Goal: Navigation & Orientation: Find specific page/section

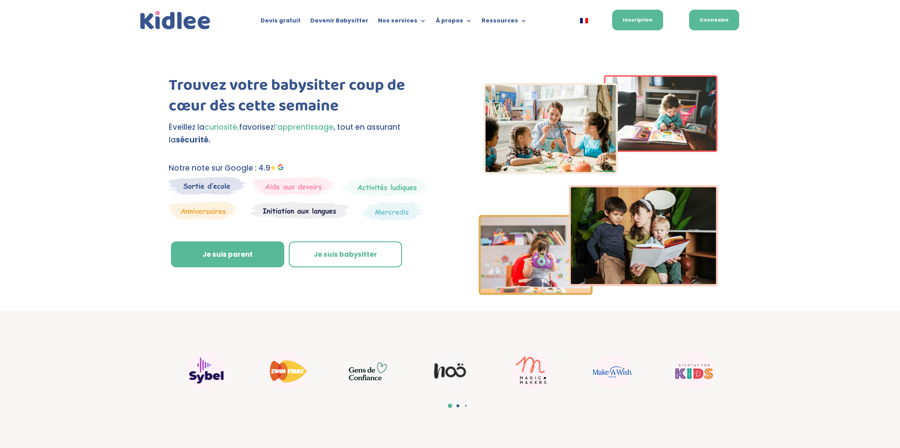
drag, startPoint x: 724, startPoint y: 22, endPoint x: 719, endPoint y: 19, distance: 5.1
click at [723, 22] on link "Connexion" at bounding box center [714, 20] width 50 height 21
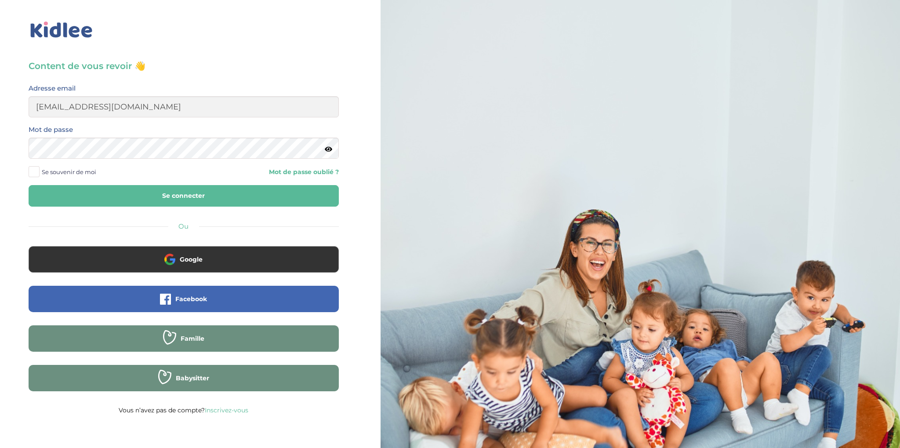
click at [328, 151] on icon at bounding box center [328, 149] width 7 height 7
click at [191, 195] on button "Se connecter" at bounding box center [184, 196] width 310 height 22
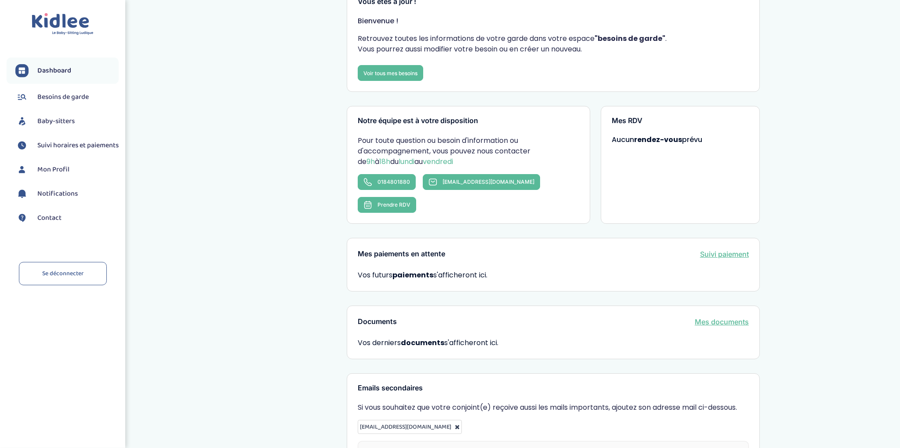
scroll to position [132, 0]
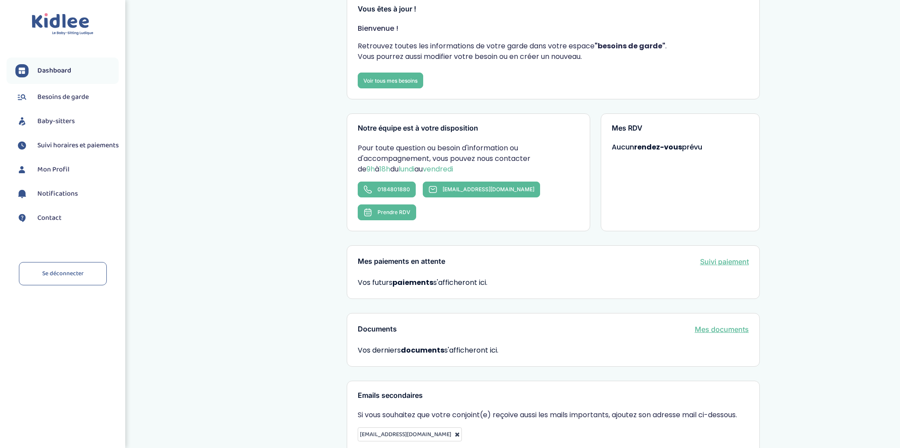
click at [49, 120] on span "Baby-sitters" at bounding box center [55, 121] width 37 height 11
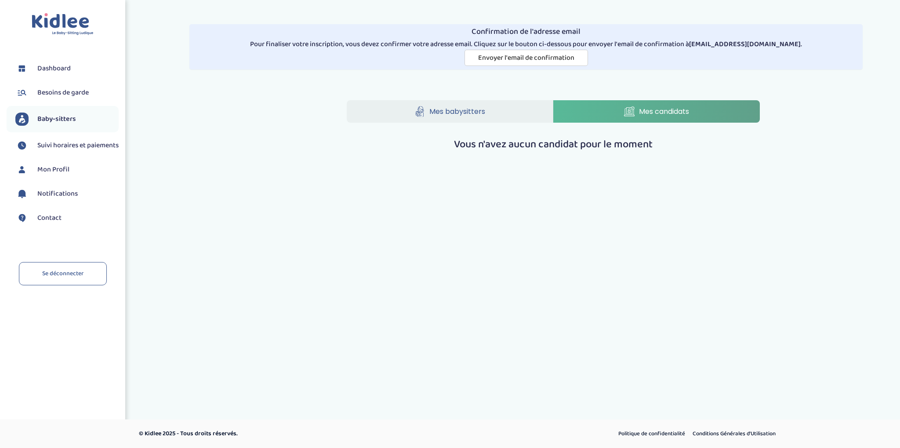
click at [55, 103] on li "Besoins de garde" at bounding box center [63, 93] width 112 height 22
click at [59, 93] on span "Besoins de garde" at bounding box center [62, 92] width 51 height 11
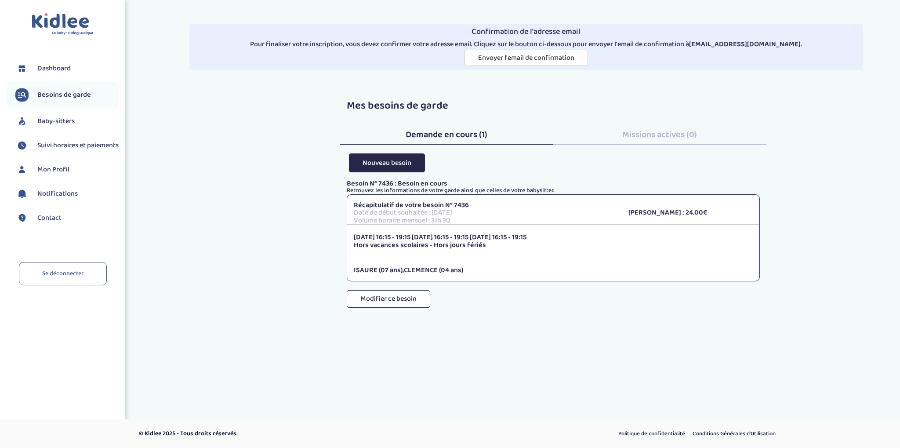
drag, startPoint x: 681, startPoint y: 142, endPoint x: 677, endPoint y: 137, distance: 6.3
click at [681, 142] on div "Missions actives (0)" at bounding box center [659, 133] width 213 height 24
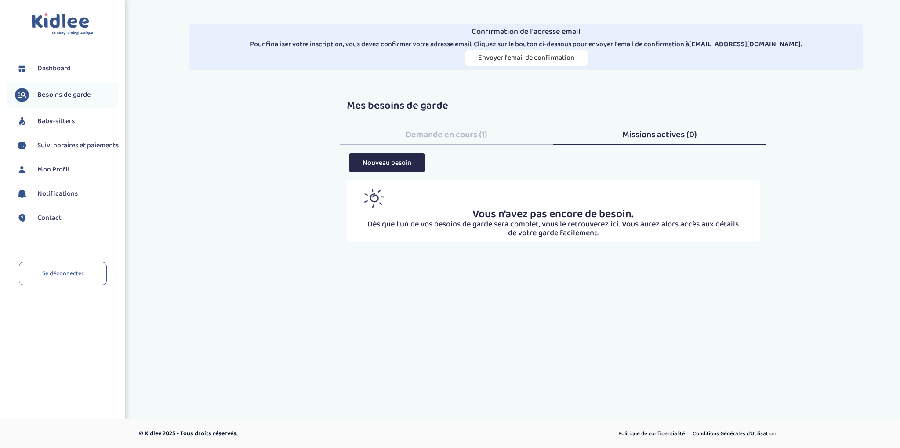
click at [52, 70] on span "Dashboard" at bounding box center [53, 68] width 33 height 11
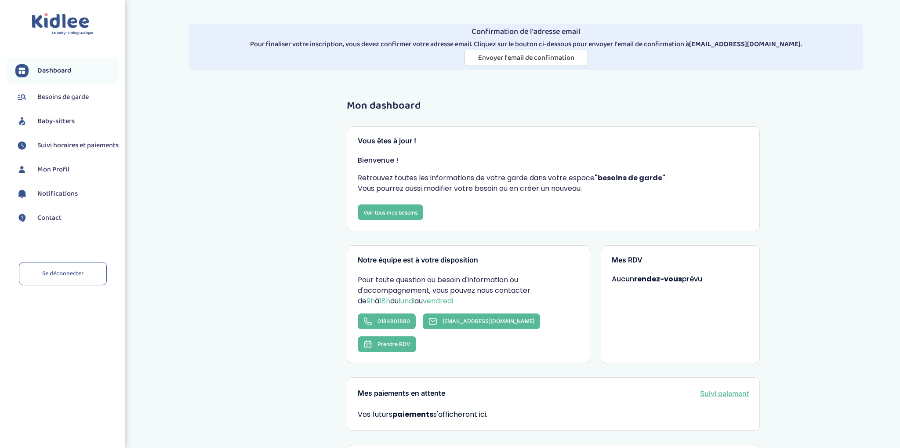
click at [43, 175] on span "Mon Profil" at bounding box center [53, 169] width 32 height 11
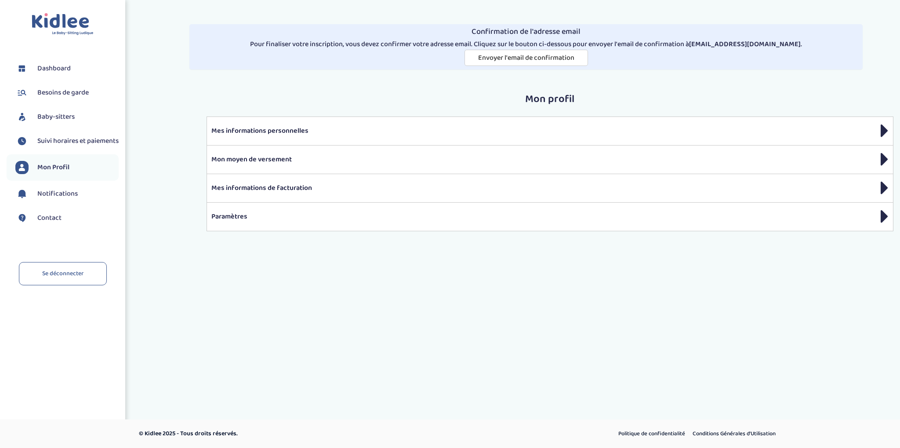
click at [295, 133] on p "Mes informations personnelles" at bounding box center [549, 131] width 677 height 11
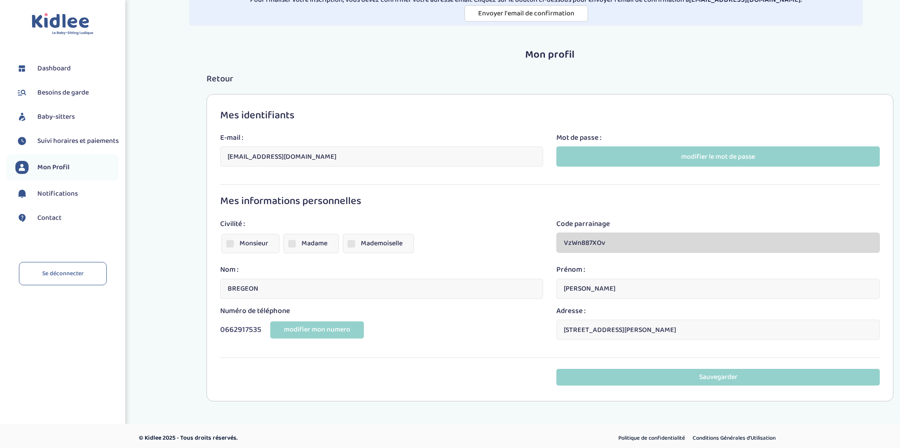
scroll to position [47, 0]
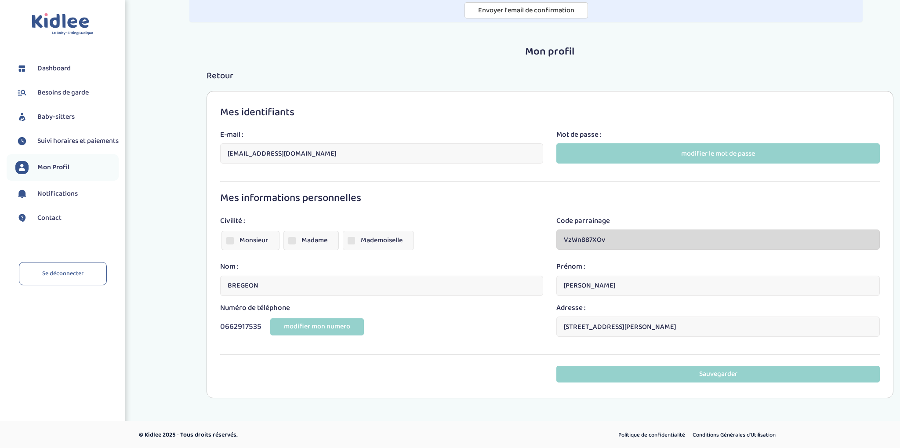
click at [62, 92] on span "Besoins de garde" at bounding box center [62, 92] width 51 height 11
